Goal: Navigation & Orientation: Find specific page/section

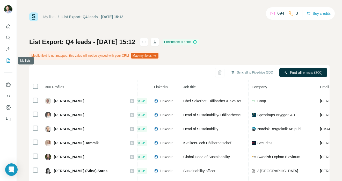
click at [9, 61] on icon "My lists" at bounding box center [8, 60] width 5 height 5
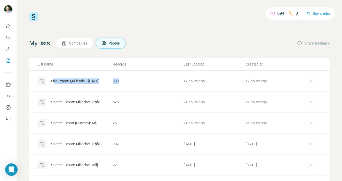
drag, startPoint x: 55, startPoint y: 80, endPoint x: 119, endPoint y: 81, distance: 64.5
click at [119, 81] on tr "List Export: Q4 leads - 01/10/2025 15:12 300 17 hours ago 17 hours ago" at bounding box center [179, 81] width 301 height 21
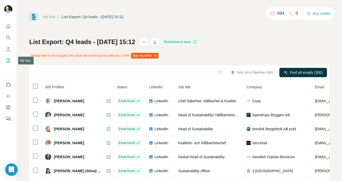
click at [9, 61] on icon "My lists" at bounding box center [8, 60] width 5 height 5
